Goal: Entertainment & Leisure: Consume media (video, audio)

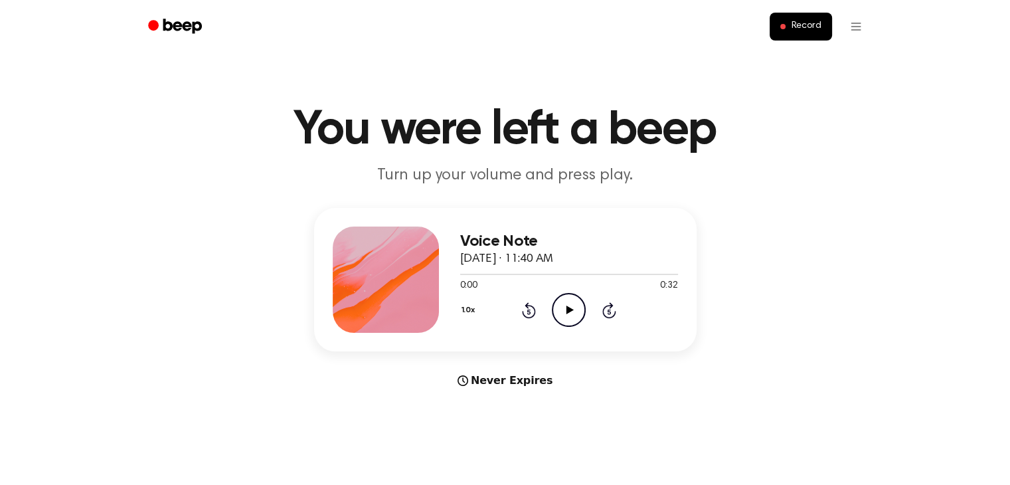
click at [563, 302] on icon "Play Audio" at bounding box center [569, 310] width 34 height 34
drag, startPoint x: 605, startPoint y: 273, endPoint x: 440, endPoint y: 296, distance: 166.3
click at [440, 296] on div "Voice Note [DATE] · 11:40 AM 0:22 0:32 Your browser does not support the [objec…" at bounding box center [505, 279] width 383 height 143
click at [486, 275] on div at bounding box center [569, 273] width 218 height 11
click at [481, 275] on span at bounding box center [481, 274] width 11 height 11
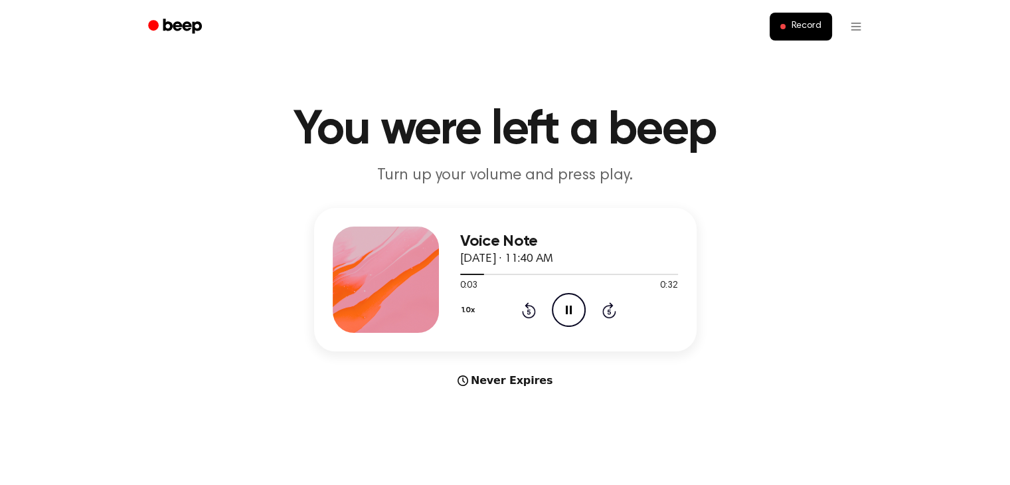
click at [559, 305] on icon "Pause Audio" at bounding box center [569, 310] width 34 height 34
click at [567, 303] on icon "Play Audio" at bounding box center [569, 310] width 34 height 34
click at [565, 306] on icon "Play Audio" at bounding box center [569, 310] width 34 height 34
click at [566, 307] on icon at bounding box center [569, 310] width 6 height 9
drag, startPoint x: 514, startPoint y: 276, endPoint x: 449, endPoint y: 277, distance: 64.4
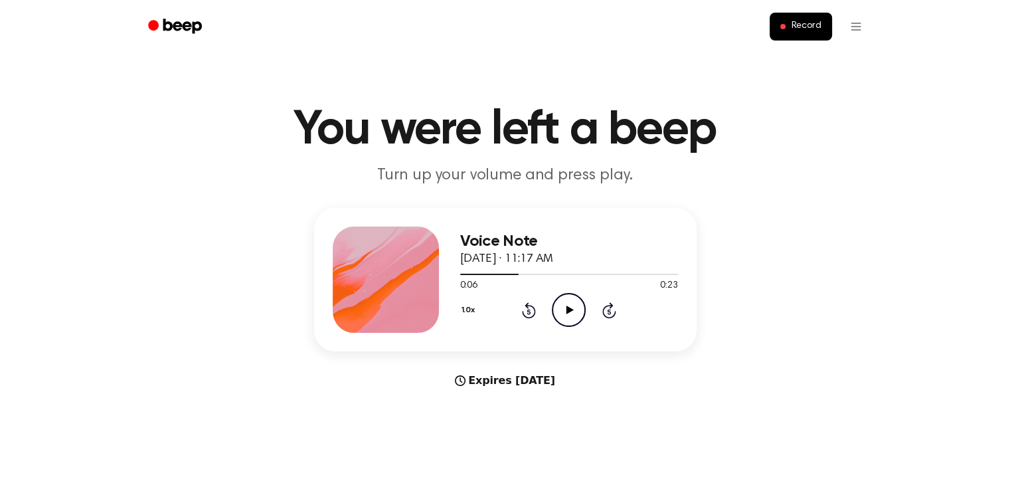
click at [449, 277] on div "Voice Note October 9, 2025 · 11:17 AM 0:06 0:23 Your browser does not support t…" at bounding box center [505, 279] width 383 height 143
click at [468, 275] on div at bounding box center [569, 273] width 218 height 11
click at [562, 311] on icon "Play Audio" at bounding box center [569, 310] width 34 height 34
click at [562, 311] on icon "Pause Audio" at bounding box center [569, 310] width 34 height 34
click at [465, 275] on span at bounding box center [470, 274] width 11 height 11
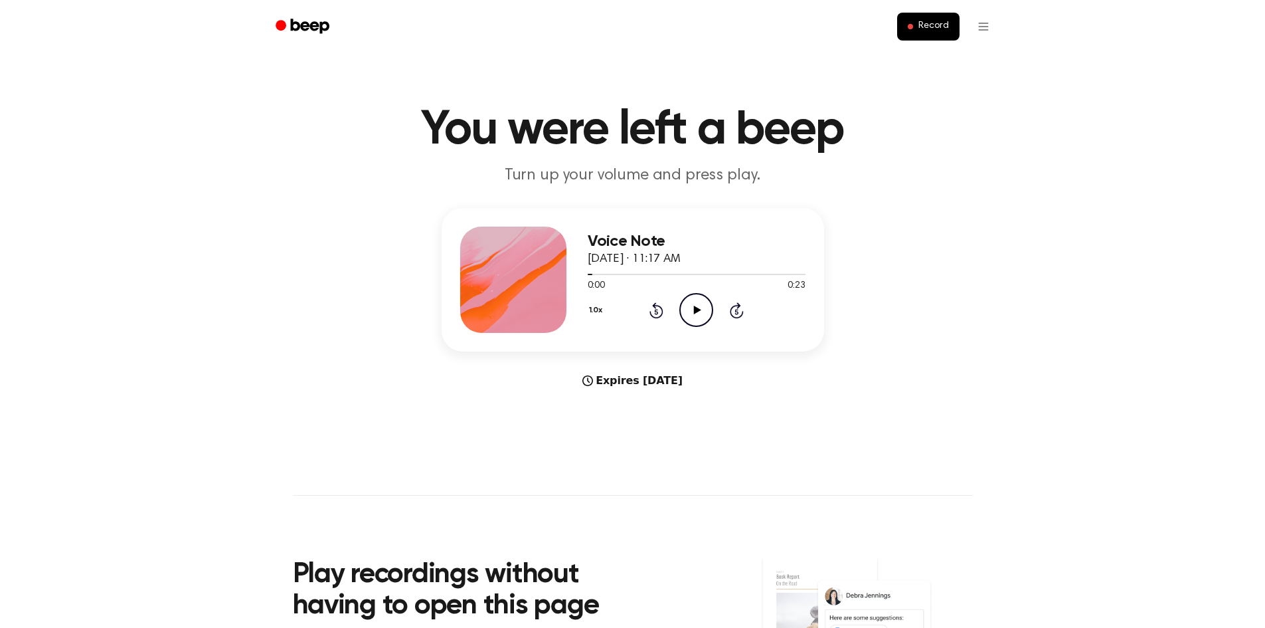
click at [695, 307] on icon at bounding box center [697, 310] width 7 height 9
click at [695, 308] on icon at bounding box center [697, 310] width 6 height 9
drag, startPoint x: 622, startPoint y: 273, endPoint x: 522, endPoint y: 272, distance: 99.6
click at [522, 272] on div "Voice Note October 9, 2025 · 11:17 AM 0:03 0:23 Your browser does not support t…" at bounding box center [633, 279] width 383 height 143
click at [589, 274] on div at bounding box center [605, 274] width 35 height 1
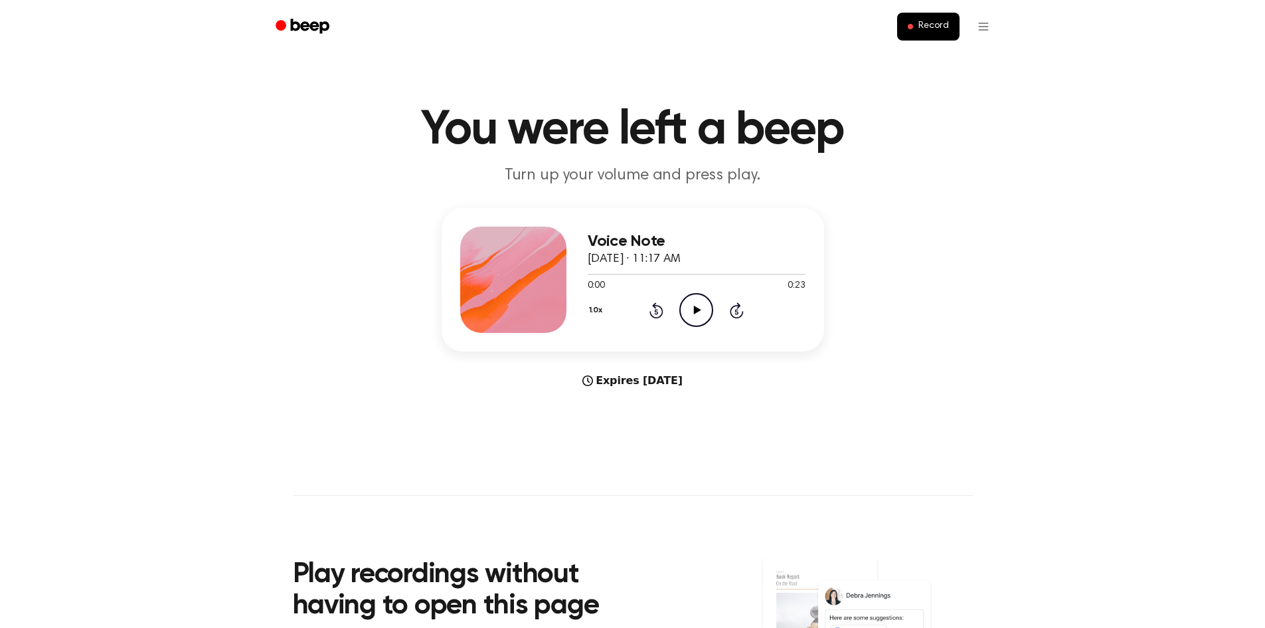
click at [699, 309] on icon at bounding box center [697, 310] width 7 height 9
click at [694, 308] on icon at bounding box center [697, 310] width 6 height 9
click at [694, 308] on icon at bounding box center [697, 310] width 7 height 9
click at [694, 308] on icon at bounding box center [697, 310] width 6 height 9
click at [654, 309] on icon "Rewind 5 seconds" at bounding box center [656, 310] width 15 height 17
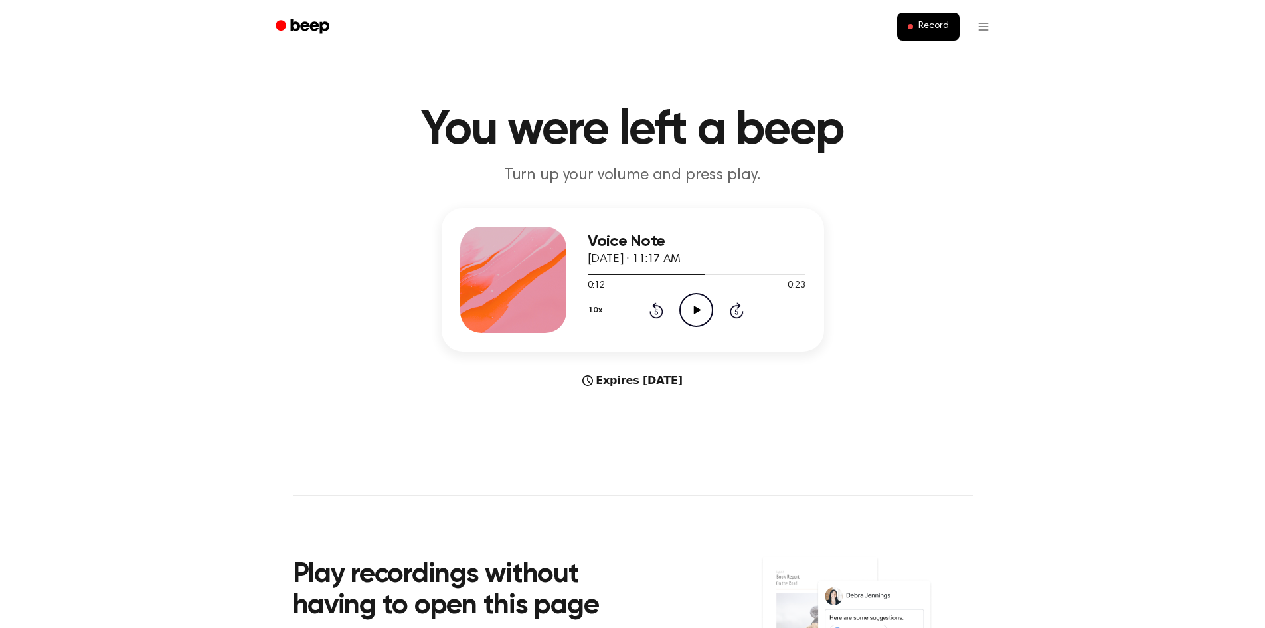
click at [697, 310] on icon at bounding box center [697, 310] width 7 height 9
click at [698, 312] on icon at bounding box center [697, 310] width 6 height 9
click at [697, 313] on icon "Play Audio" at bounding box center [697, 310] width 34 height 34
click at [697, 313] on icon "Pause Audio" at bounding box center [697, 310] width 34 height 34
click at [654, 314] on icon "Rewind 5 seconds" at bounding box center [656, 310] width 15 height 17
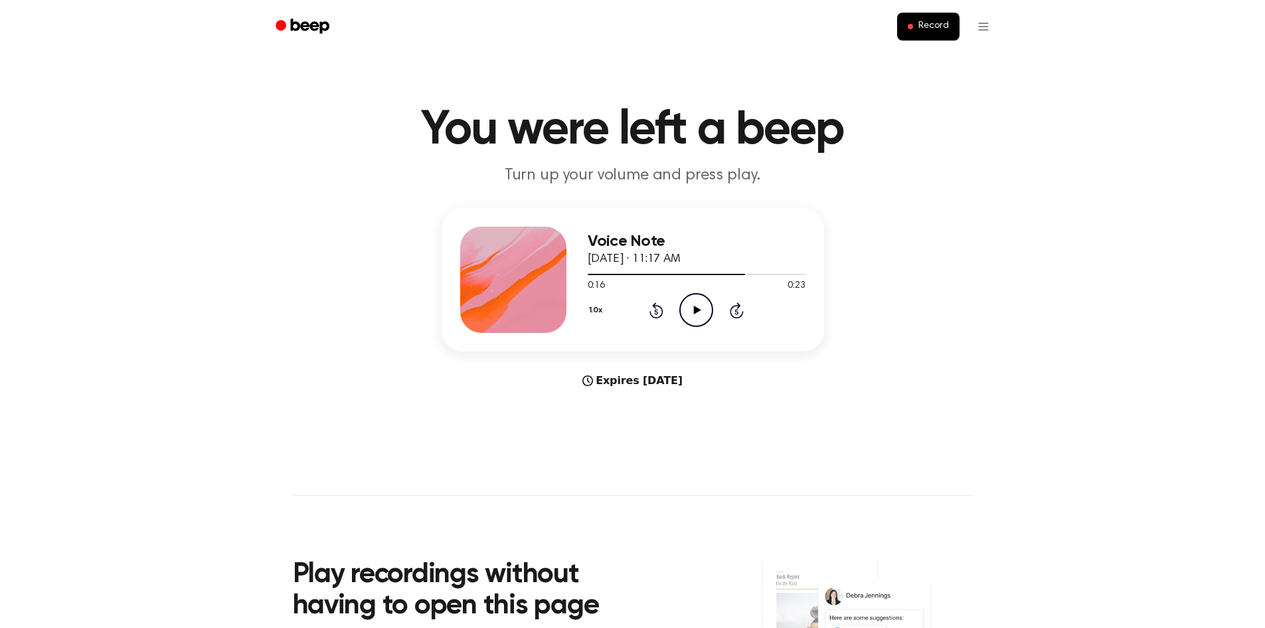
click at [699, 308] on icon "Play Audio" at bounding box center [697, 310] width 34 height 34
click at [699, 308] on icon at bounding box center [697, 310] width 6 height 9
click at [697, 306] on icon "Play Audio" at bounding box center [697, 310] width 34 height 34
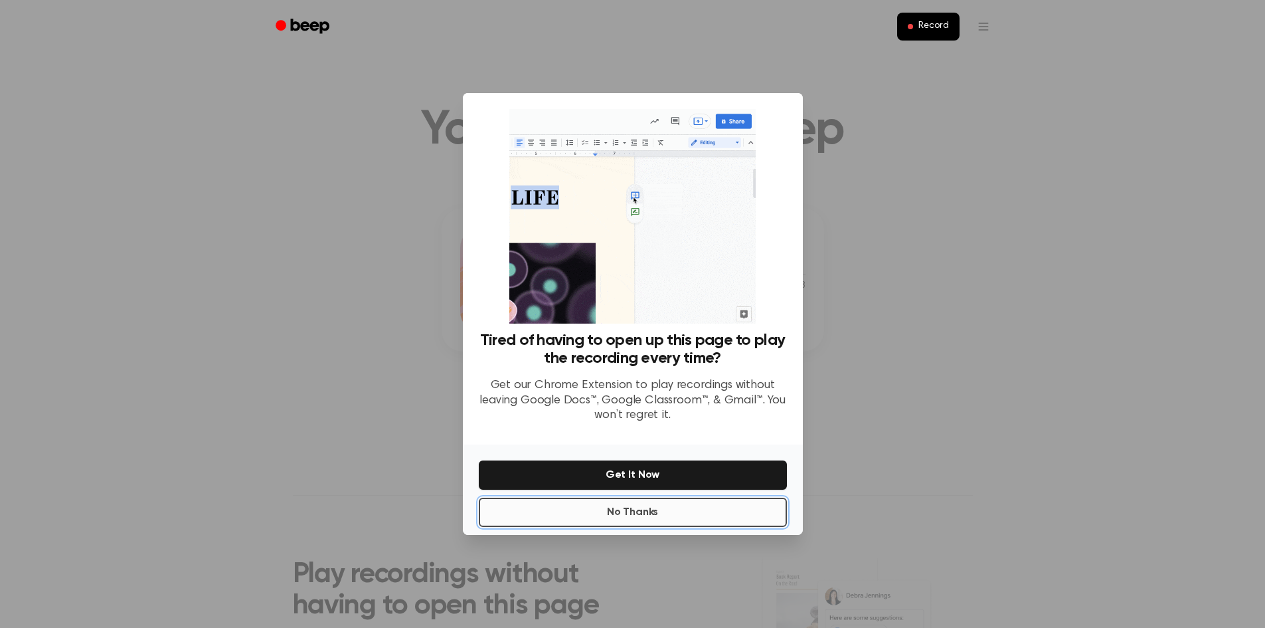
click at [666, 484] on button "No Thanks" at bounding box center [633, 512] width 308 height 29
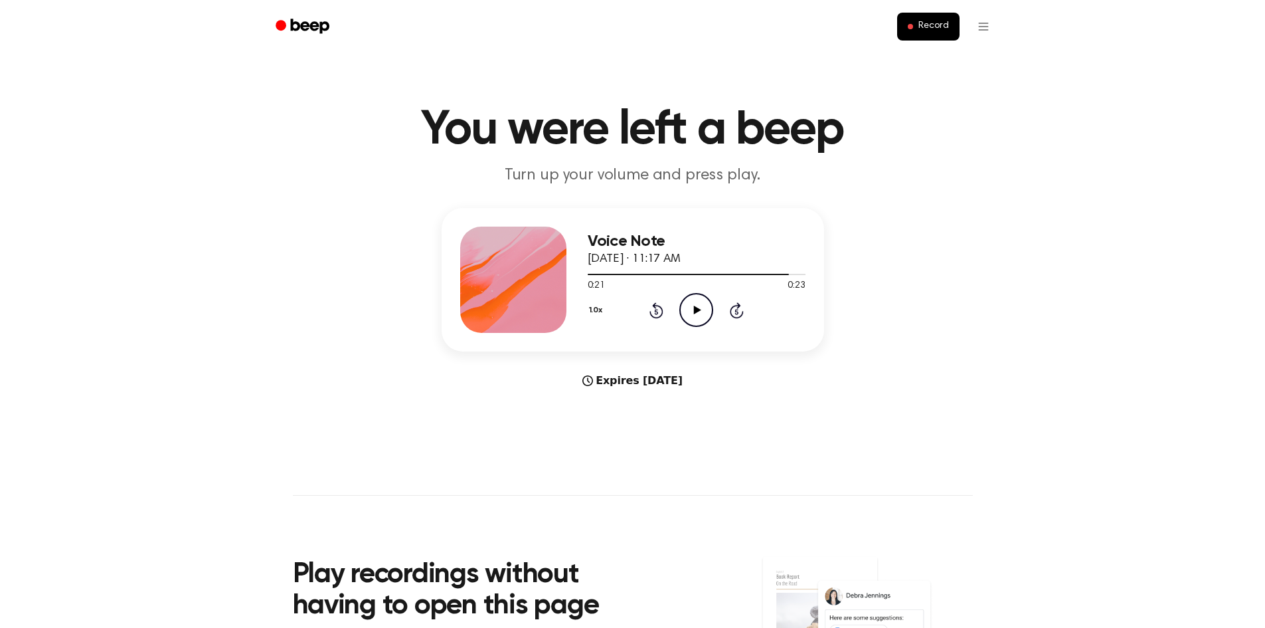
click at [693, 305] on icon "Play Audio" at bounding box center [697, 310] width 34 height 34
